Goal: Task Accomplishment & Management: Use online tool/utility

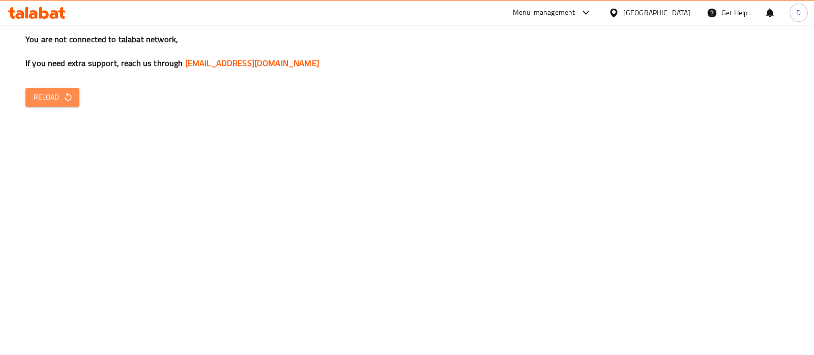
click at [73, 93] on button "Reload" at bounding box center [52, 97] width 54 height 19
click at [68, 100] on icon "button" at bounding box center [68, 97] width 10 height 10
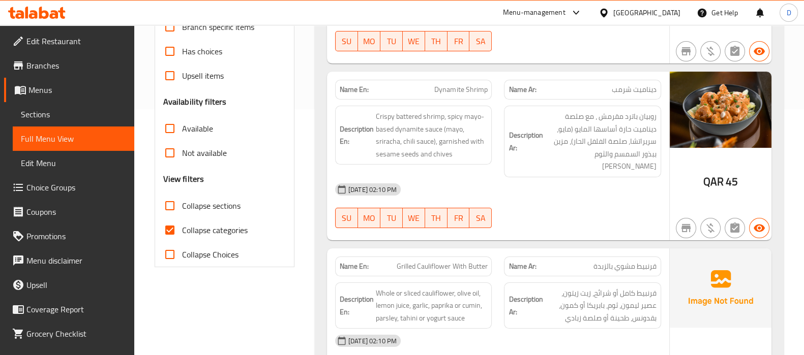
scroll to position [246, 0]
click at [203, 225] on span "Collapse categories" at bounding box center [215, 230] width 66 height 12
click at [182, 225] on input "Collapse categories" at bounding box center [170, 230] width 24 height 24
checkbox input "false"
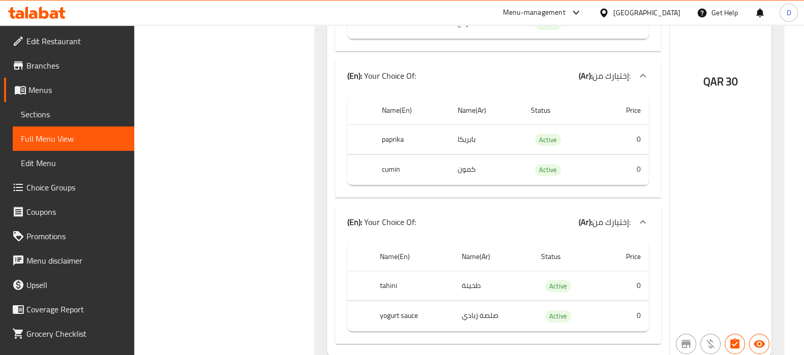
scroll to position [743, 0]
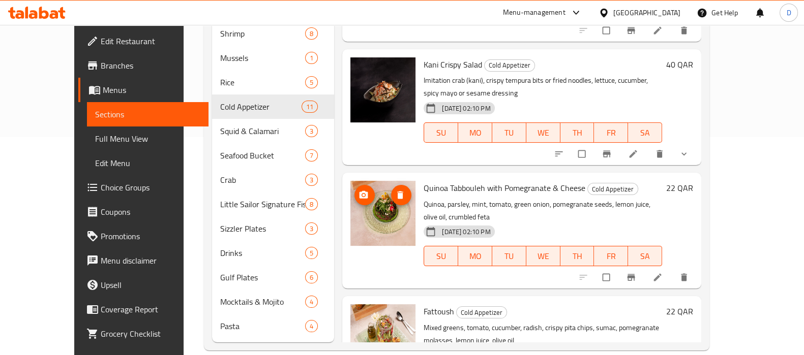
scroll to position [828, 0]
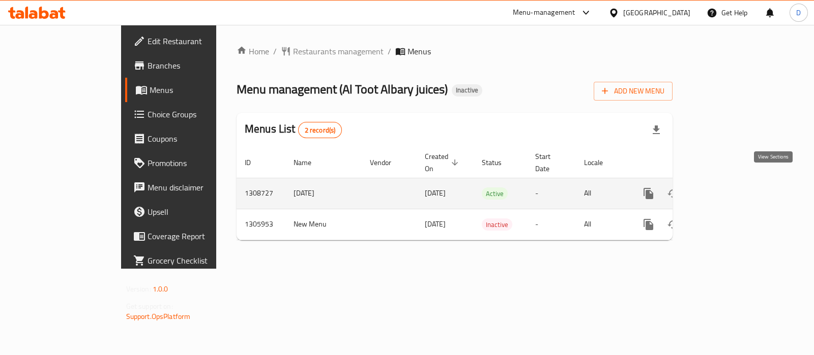
click at [726, 189] on icon "enhanced table" at bounding box center [721, 193] width 9 height 9
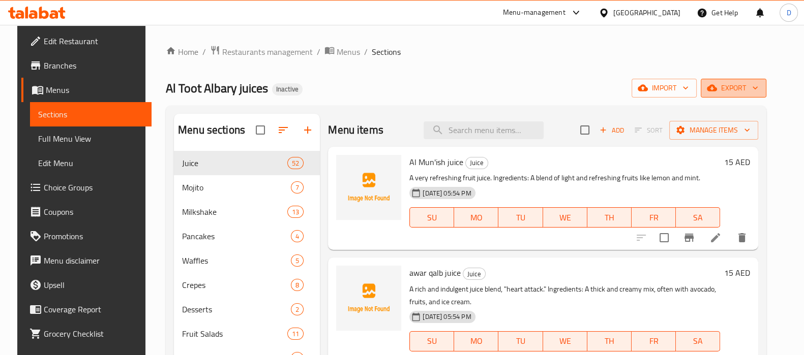
click at [758, 89] on span "export" at bounding box center [733, 88] width 49 height 13
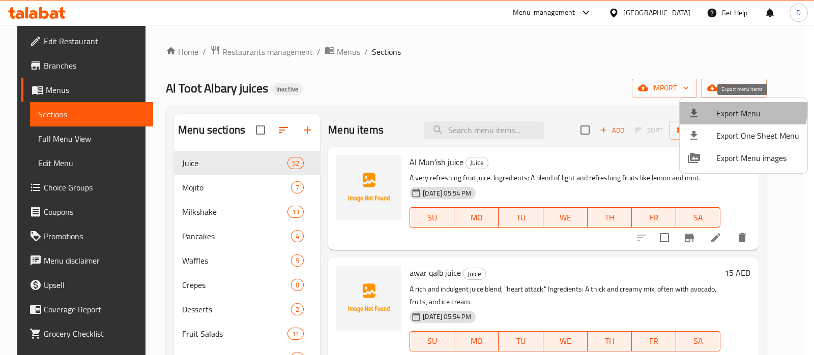
click at [727, 109] on span "Export Menu" at bounding box center [757, 113] width 83 height 12
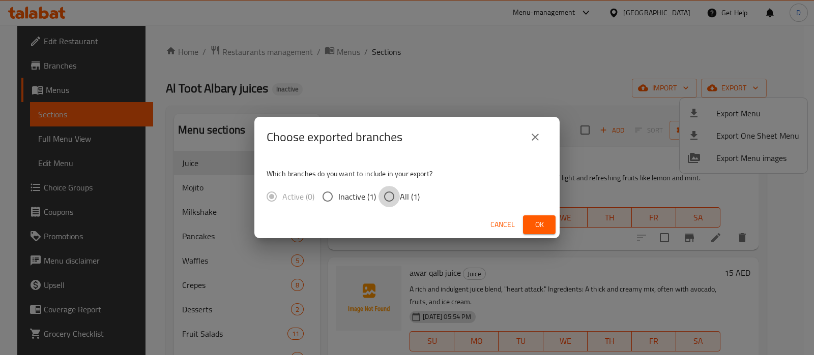
click at [397, 194] on input "All (1)" at bounding box center [388, 196] width 21 height 21
radio input "true"
click at [544, 224] on span "Ok" at bounding box center [539, 225] width 16 height 13
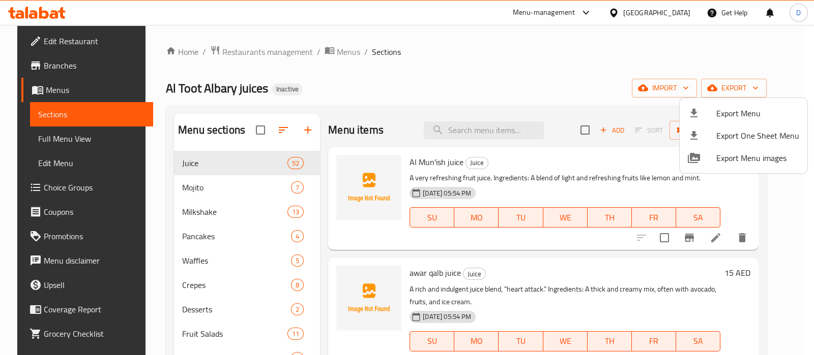
click at [55, 138] on div at bounding box center [407, 177] width 814 height 355
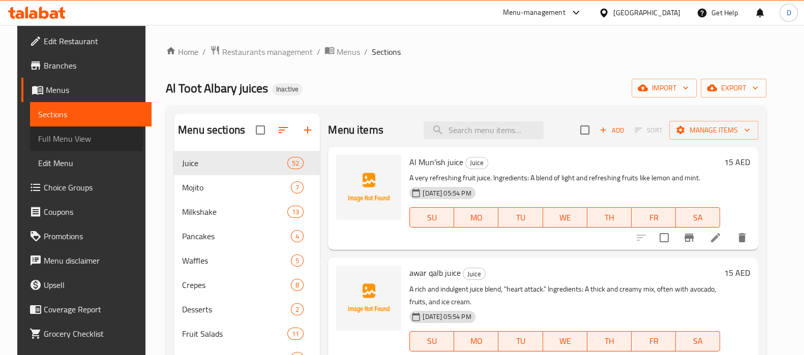
click at [55, 138] on span "Full Menu View" at bounding box center [90, 139] width 105 height 12
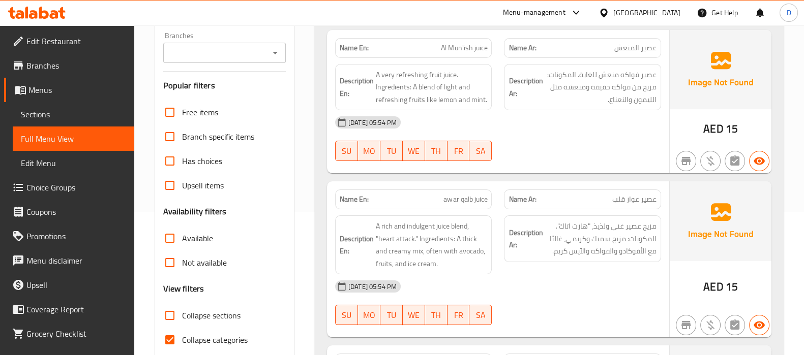
scroll to position [145, 0]
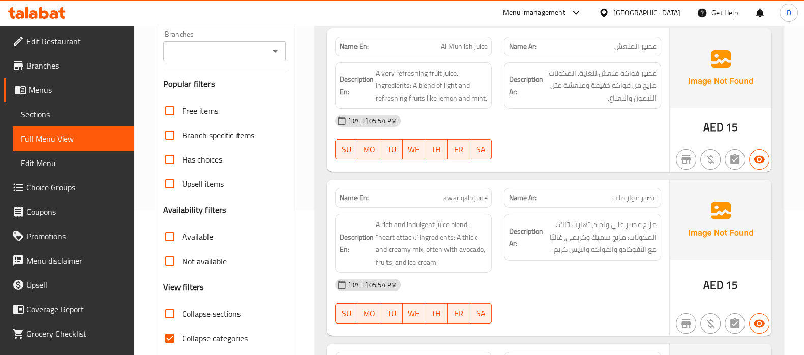
click at [184, 345] on span "Collapse categories" at bounding box center [215, 339] width 66 height 12
click at [182, 345] on input "Collapse categories" at bounding box center [170, 338] width 24 height 24
checkbox input "false"
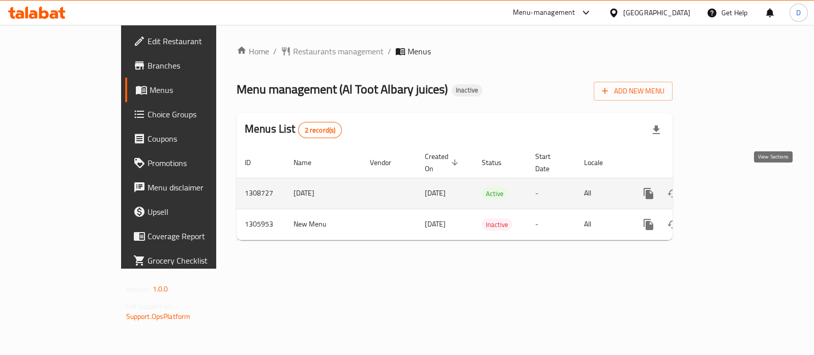
click at [728, 188] on icon "enhanced table" at bounding box center [721, 194] width 12 height 12
